Goal: Navigation & Orientation: Find specific page/section

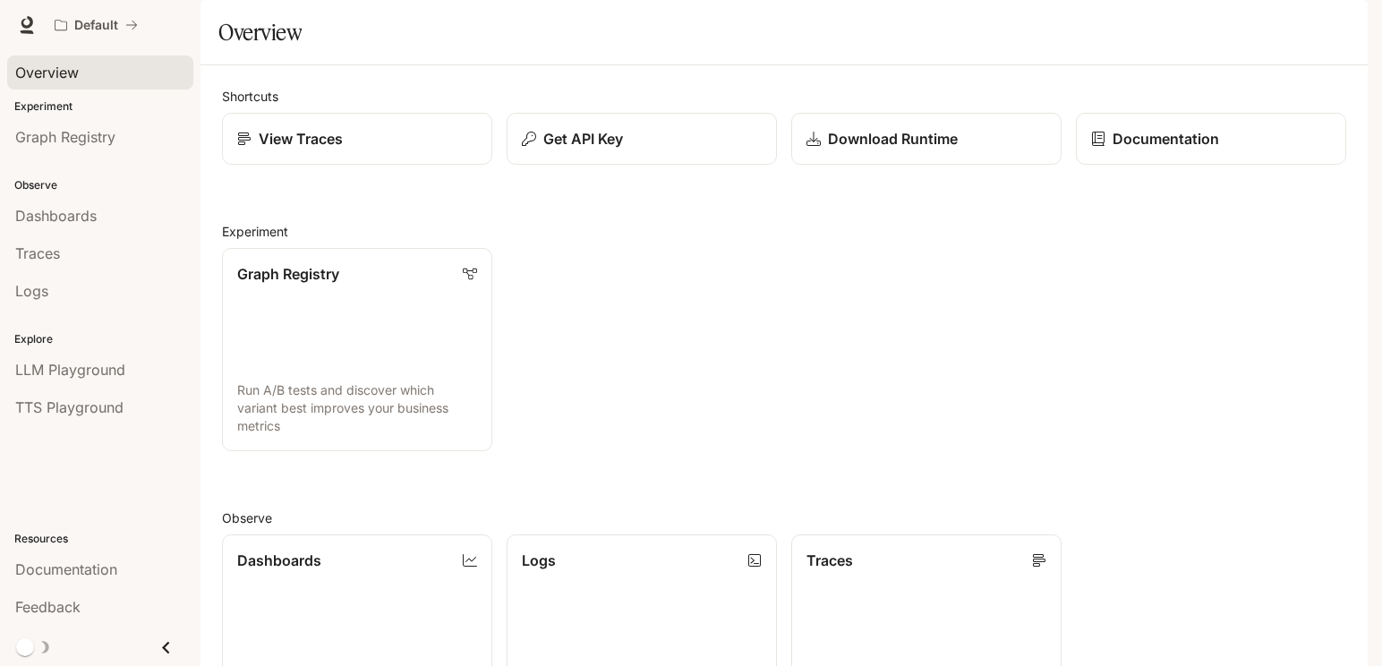
click at [52, 65] on span "Overview" at bounding box center [47, 72] width 64 height 21
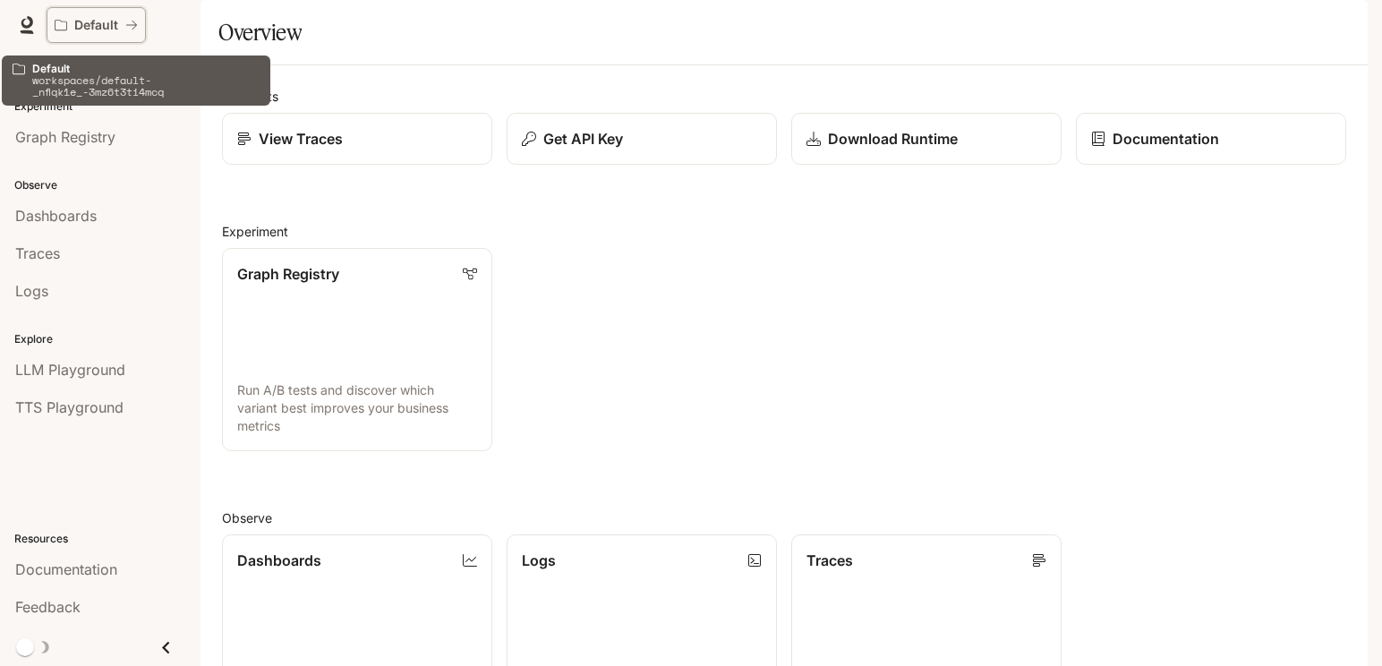
click at [73, 16] on button "Default" at bounding box center [96, 25] width 99 height 36
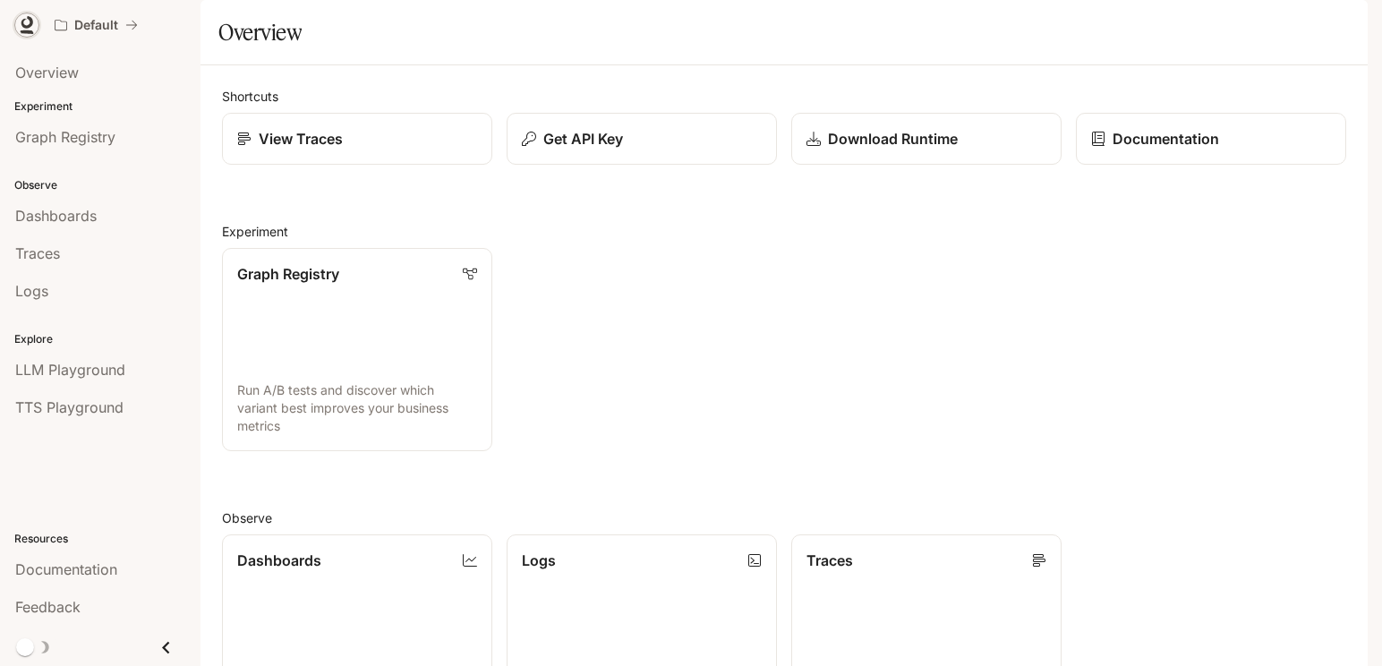
click at [29, 17] on icon at bounding box center [27, 22] width 12 height 13
